Goal: Check status

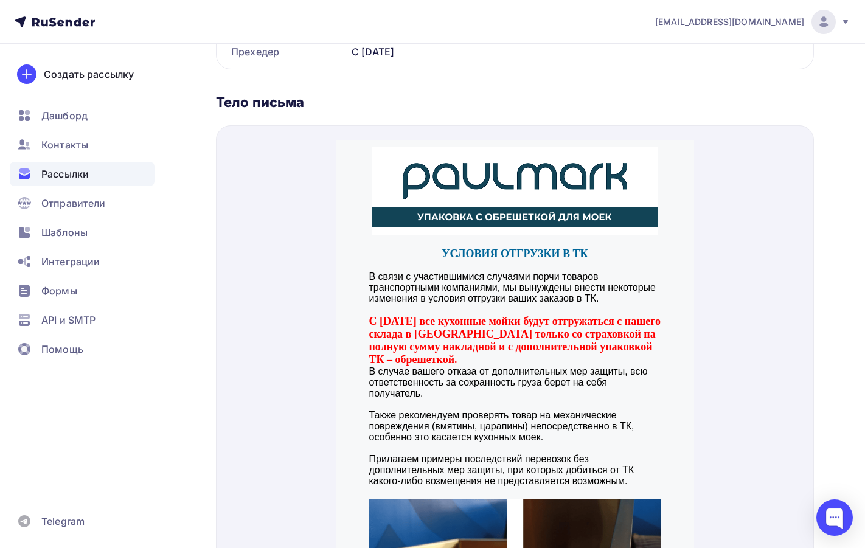
scroll to position [61, 0]
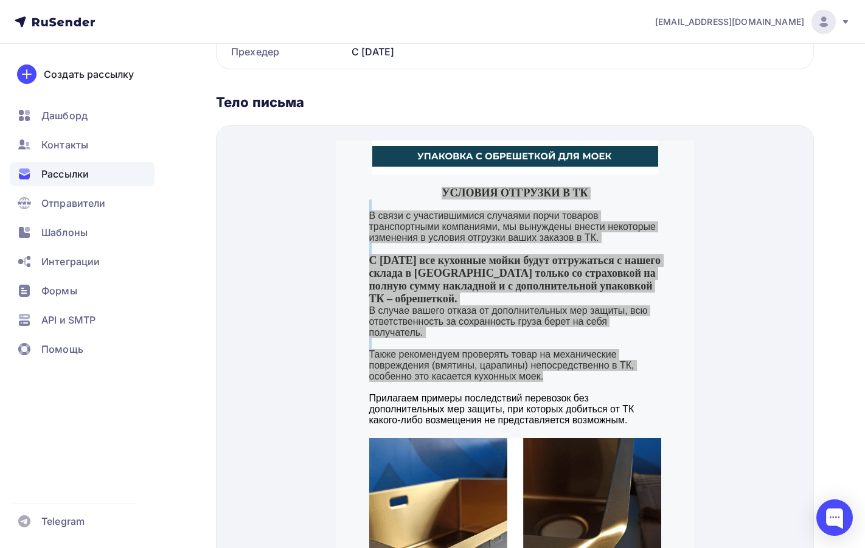
click at [98, 173] on div "Рассылки" at bounding box center [82, 174] width 145 height 24
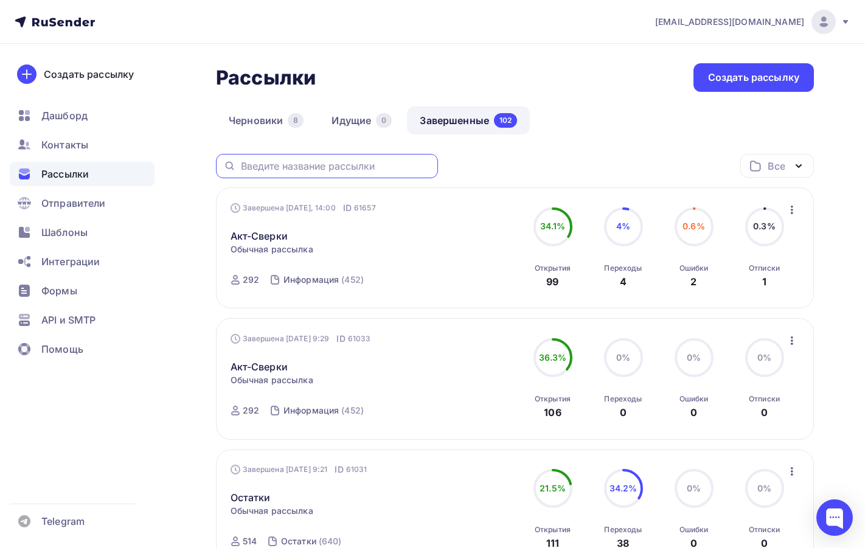
click at [307, 165] on input "text" at bounding box center [336, 165] width 190 height 13
type input "э"
click at [447, 120] on link "Завершенные 102" at bounding box center [468, 120] width 123 height 28
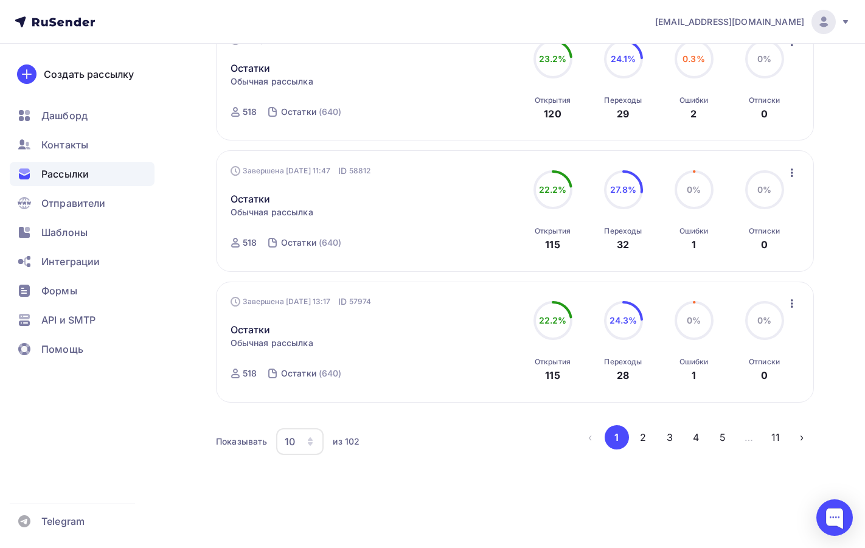
scroll to position [1101, 0]
click at [651, 433] on button "2" at bounding box center [643, 436] width 24 height 24
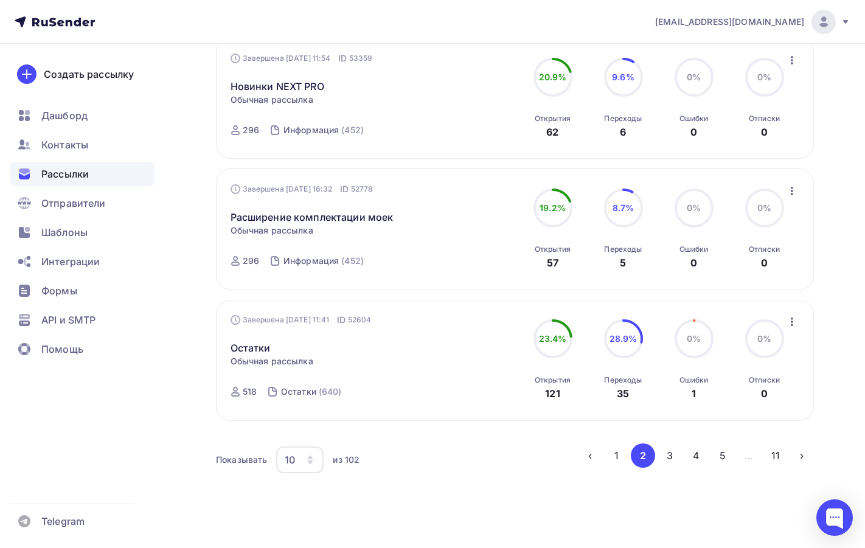
scroll to position [1080, 0]
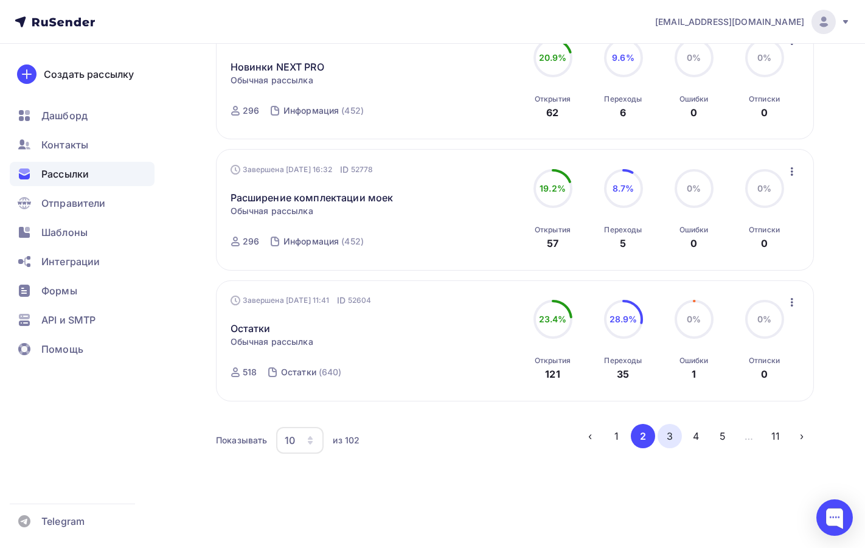
click at [670, 439] on button "3" at bounding box center [670, 436] width 24 height 24
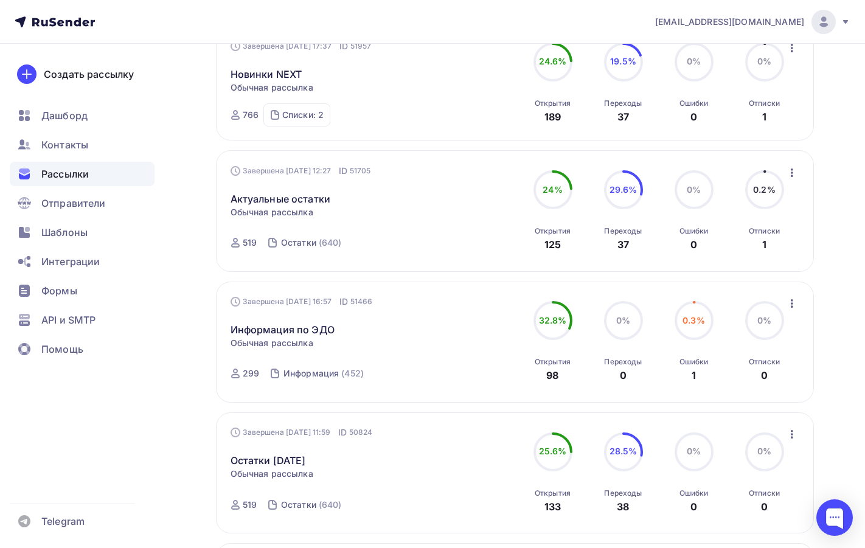
scroll to position [171, 0]
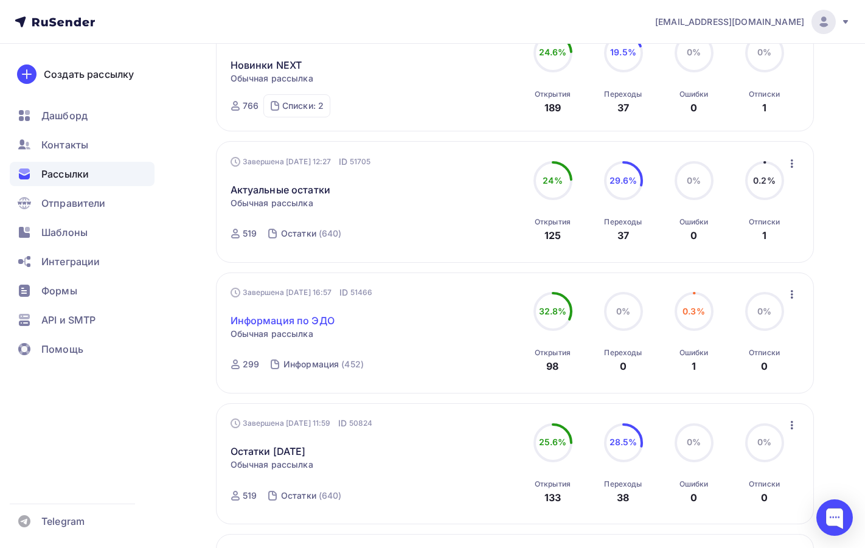
click at [306, 321] on link "Информация по ЭДО" at bounding box center [283, 320] width 104 height 15
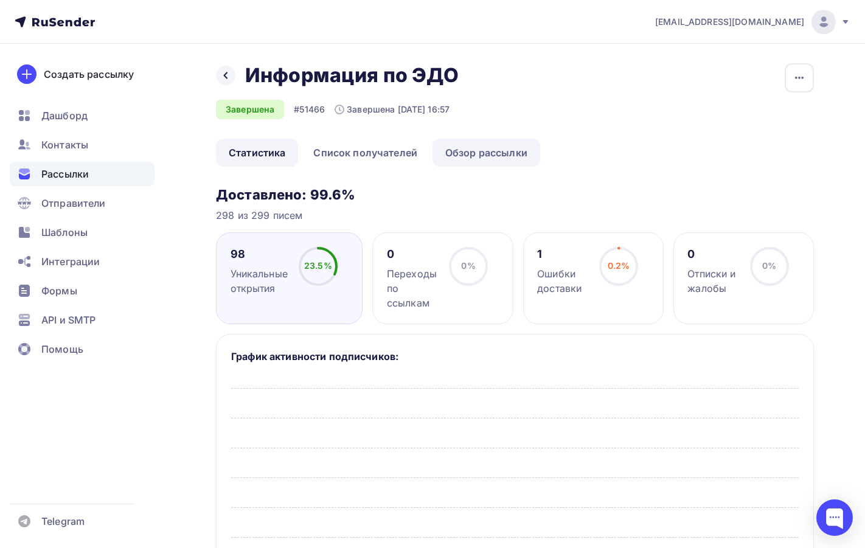
click at [509, 150] on link "Обзор рассылки" at bounding box center [487, 153] width 108 height 28
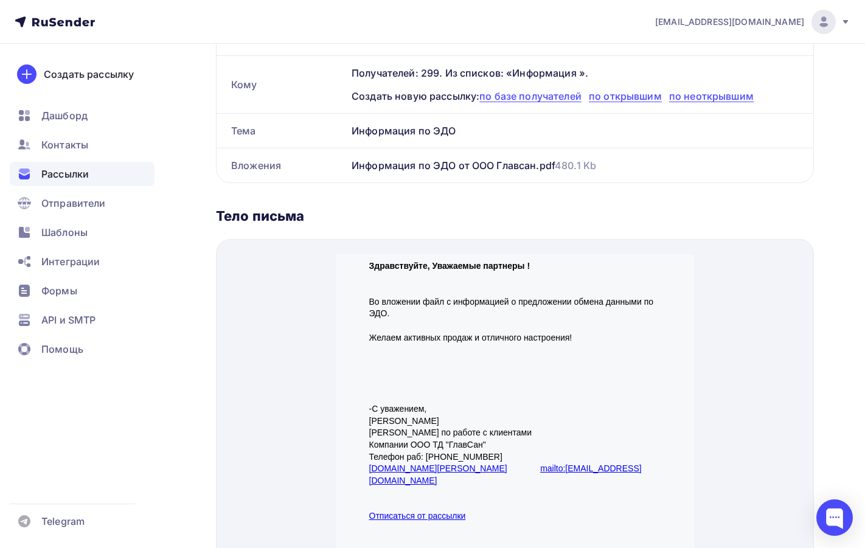
scroll to position [208, 0]
